Goal: Transaction & Acquisition: Subscribe to service/newsletter

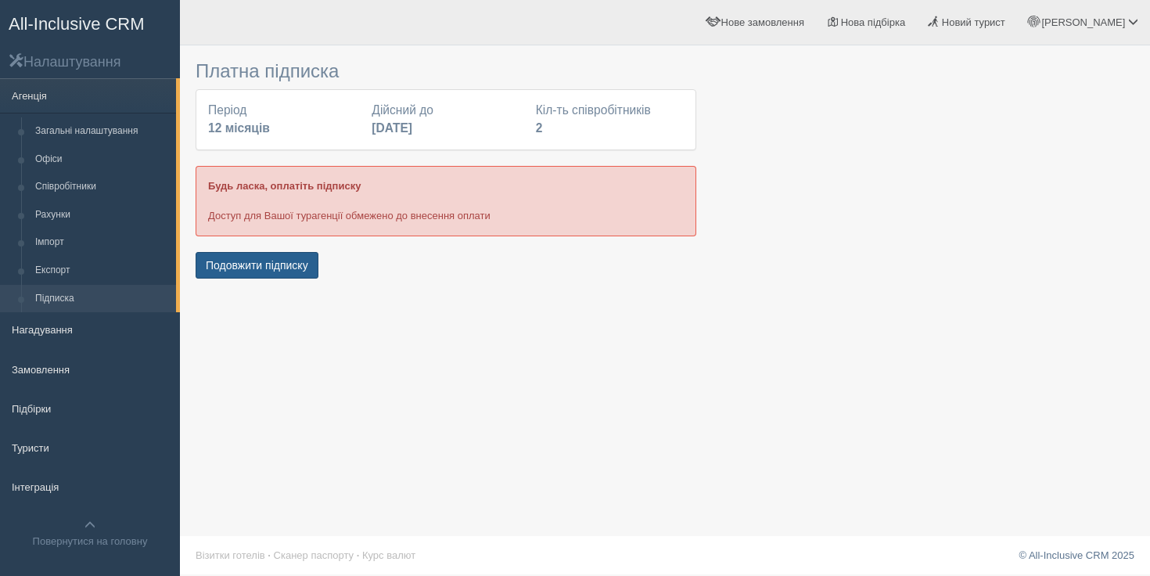
click at [291, 265] on button "Подовжити підписку" at bounding box center [257, 265] width 123 height 27
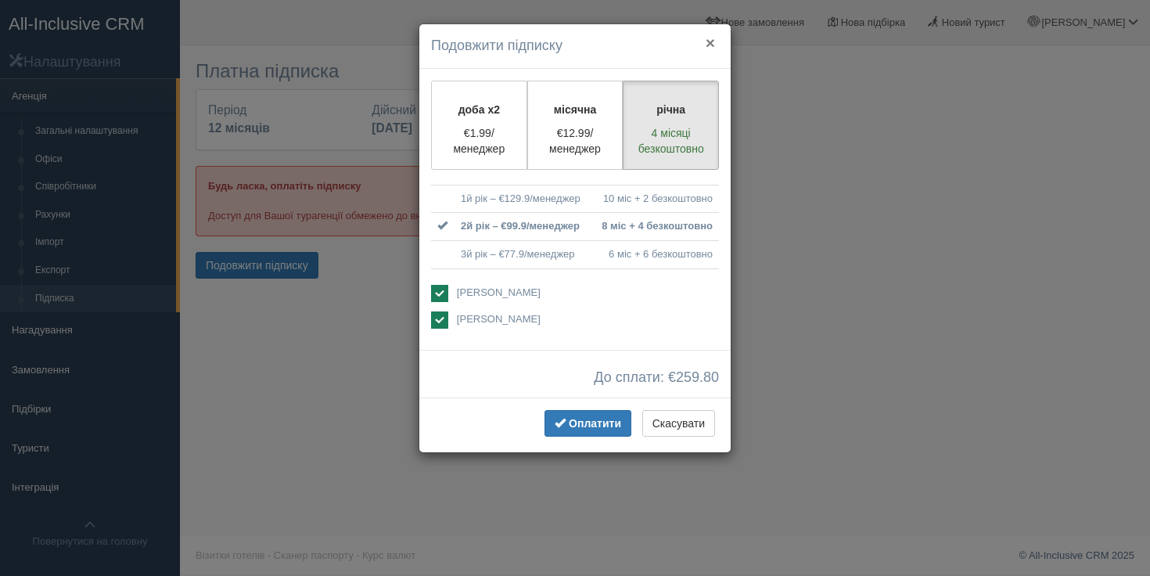
click at [708, 44] on button "×" at bounding box center [710, 42] width 9 height 16
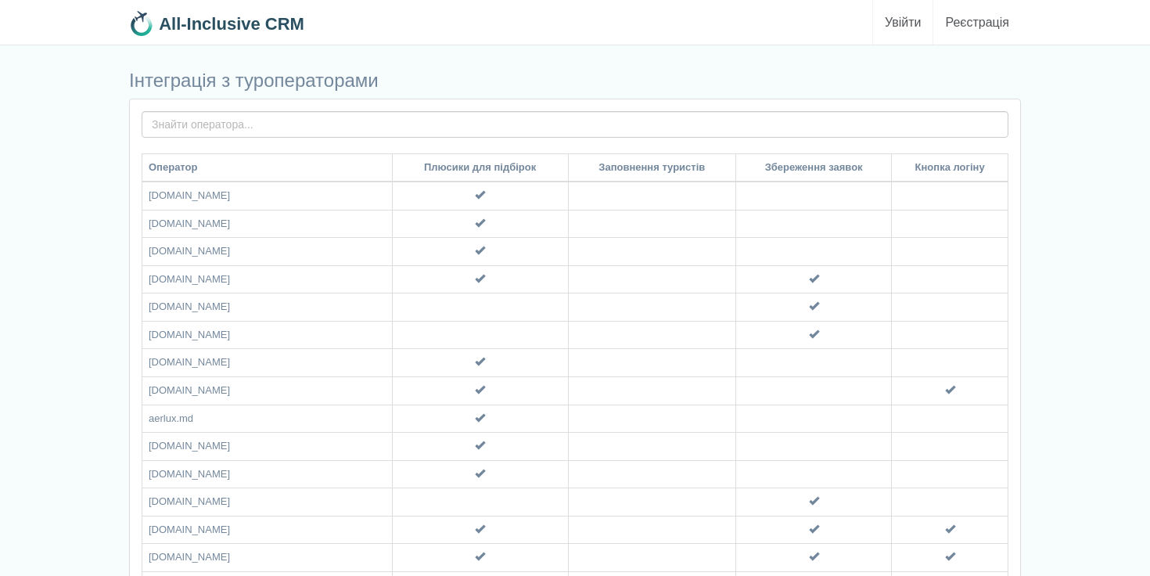
click at [890, 22] on link "Увійти" at bounding box center [903, 22] width 60 height 45
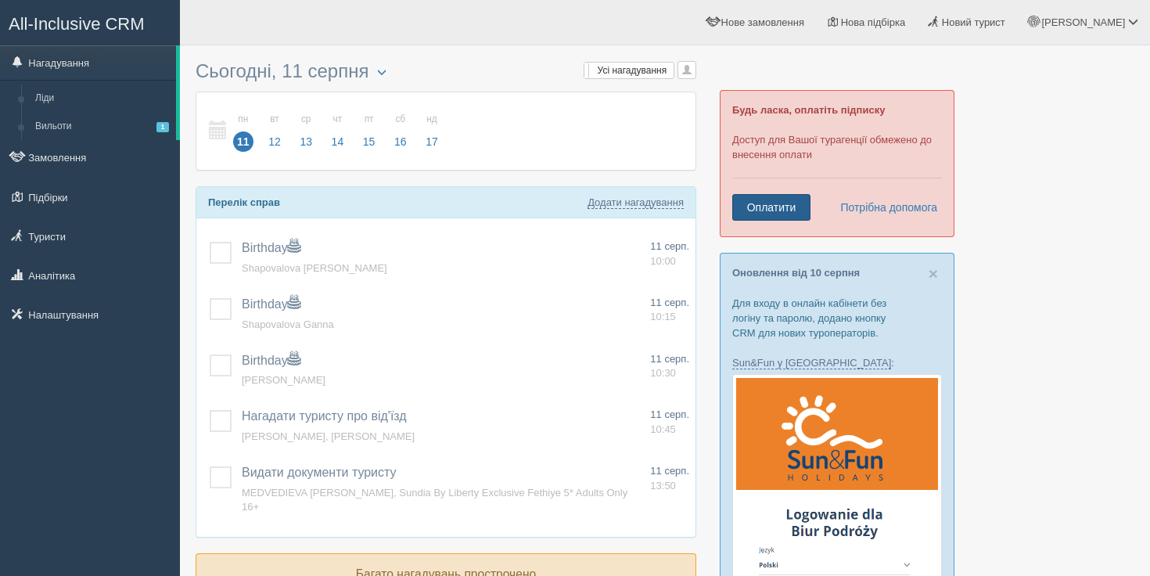
click at [761, 200] on link "Оплатити" at bounding box center [772, 207] width 78 height 27
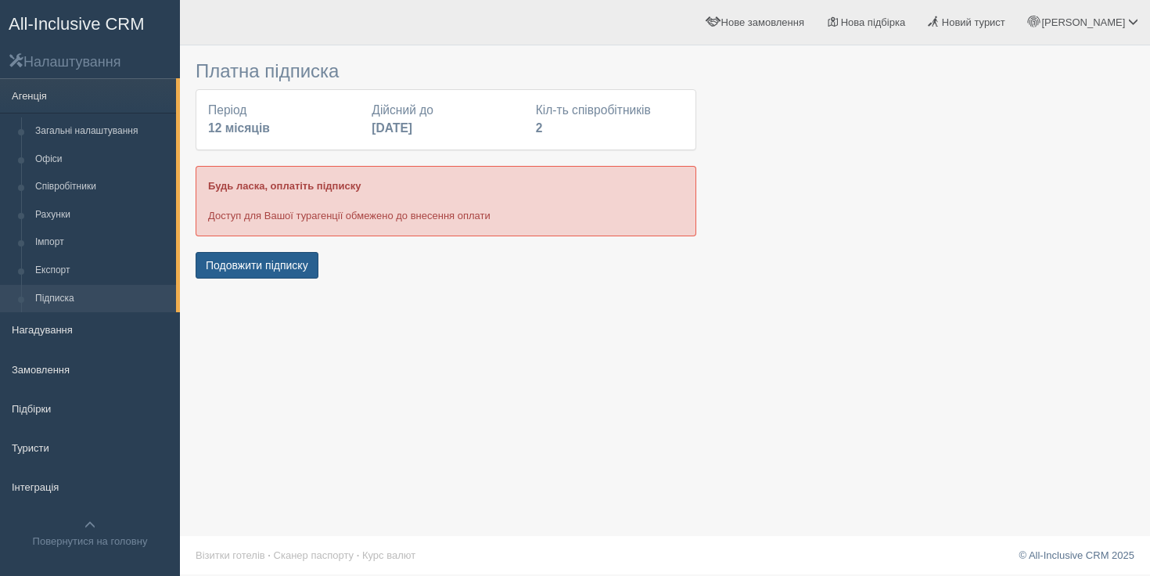
click at [308, 252] on button "Подовжити підписку" at bounding box center [257, 265] width 123 height 27
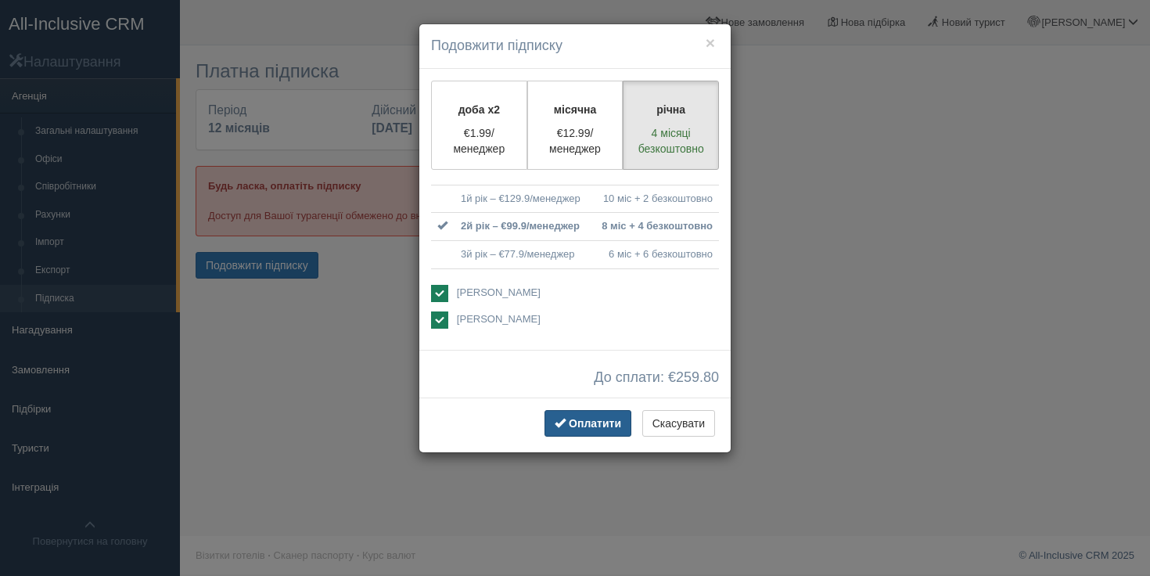
click at [586, 421] on span "Оплатити" at bounding box center [595, 423] width 52 height 13
